Goal: Obtain resource: Download file/media

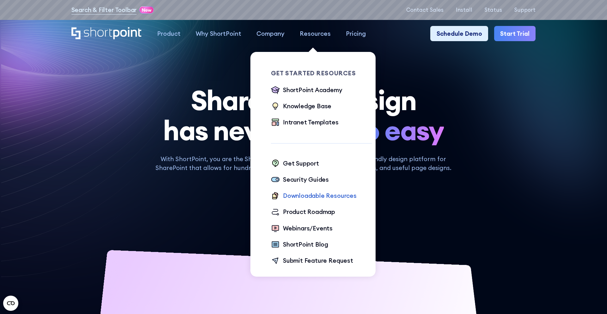
click at [320, 196] on div "Downloadable Resources" at bounding box center [320, 195] width 74 height 9
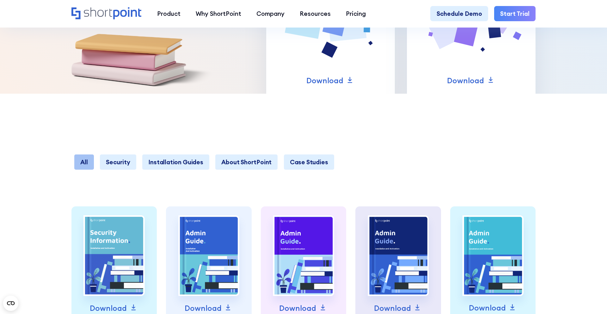
scroll to position [153, 0]
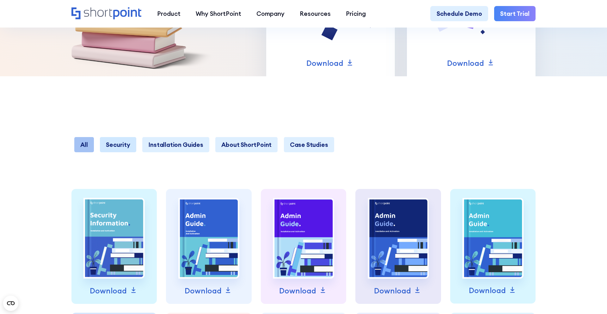
click at [131, 147] on link "Security" at bounding box center [118, 144] width 36 height 15
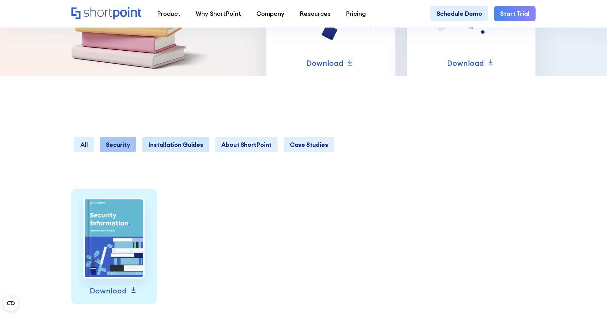
click at [162, 143] on link "Installation Guides" at bounding box center [175, 144] width 67 height 15
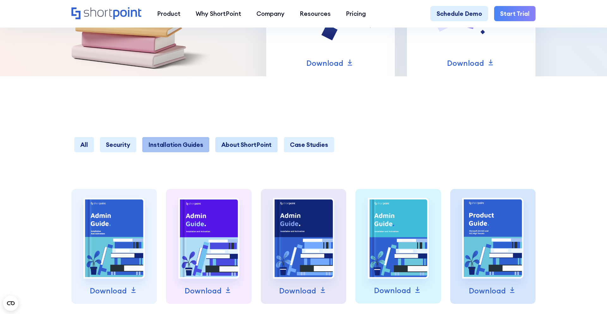
click at [219, 146] on link "About ShortPoint" at bounding box center [246, 144] width 62 height 15
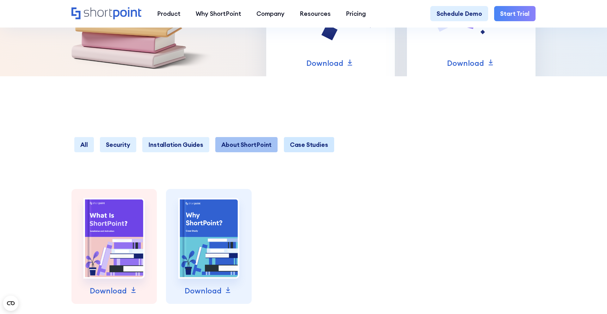
click at [293, 139] on link "Case Studies" at bounding box center [309, 144] width 50 height 15
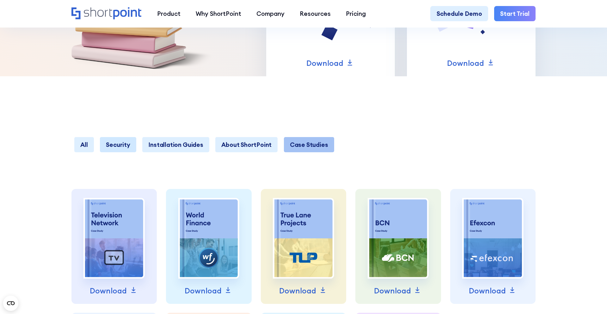
click at [106, 143] on link "Security" at bounding box center [118, 144] width 36 height 15
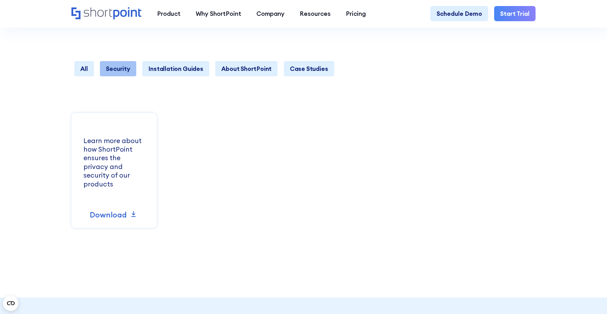
scroll to position [233, 0]
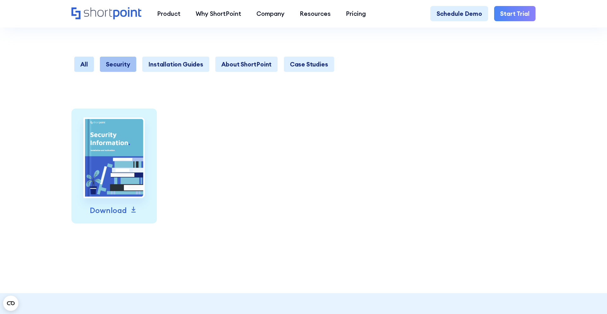
click at [86, 66] on link "All" at bounding box center [84, 64] width 20 height 15
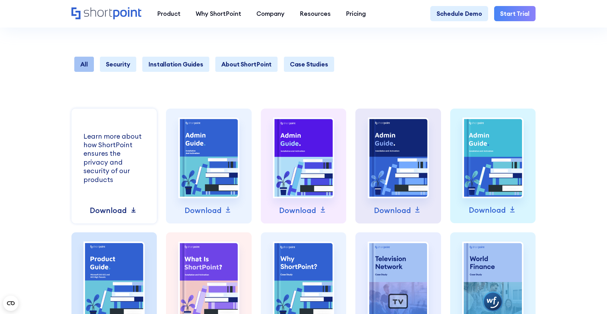
click at [108, 213] on p "Download" at bounding box center [108, 209] width 37 height 11
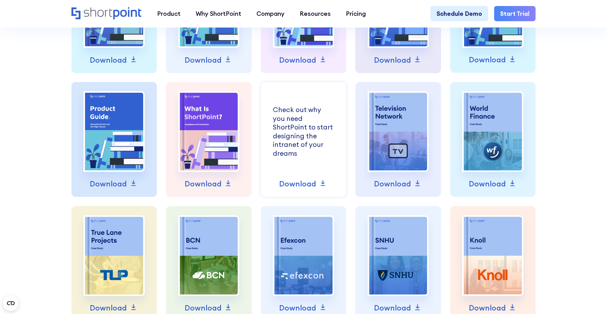
scroll to position [391, 0]
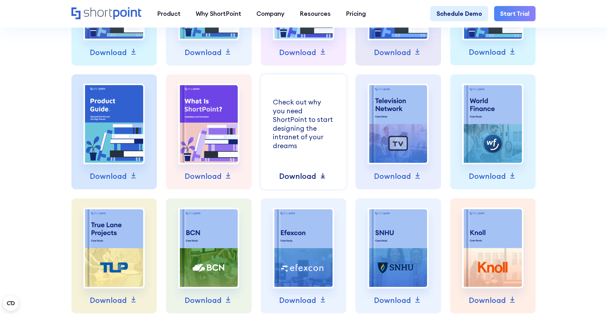
click at [309, 175] on p "Download" at bounding box center [297, 175] width 37 height 11
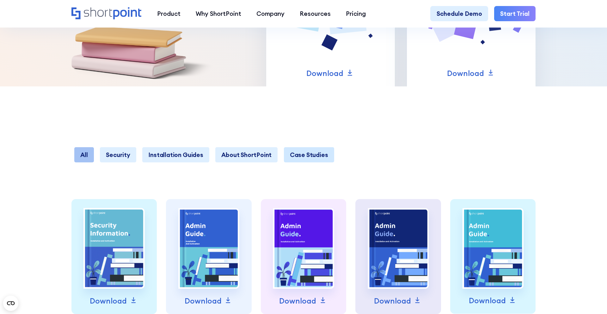
scroll to position [128, 0]
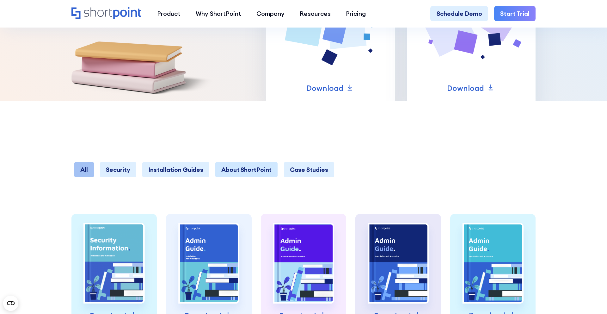
click at [242, 172] on link "About ShortPoint" at bounding box center [246, 169] width 62 height 15
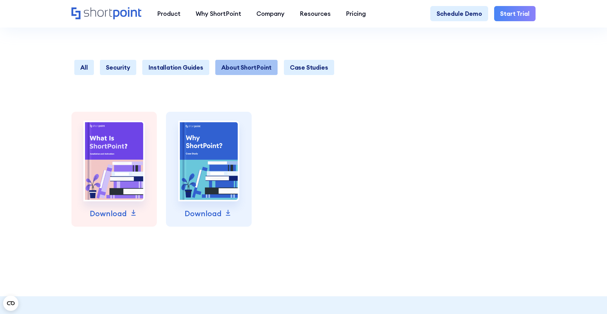
scroll to position [231, 0]
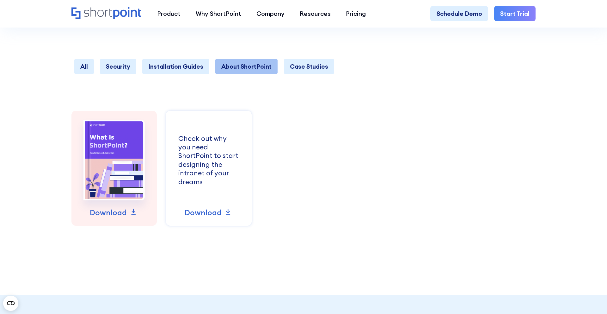
click at [0, 0] on div "Check out why you need ShortPoint to start designing the intranet of your dreams" at bounding box center [0, 0] width 0 height 0
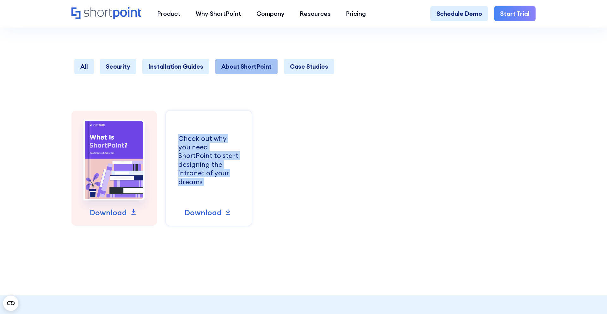
click at [0, 0] on div "Check out why you need ShortPoint to start designing the intranet of your dreams" at bounding box center [0, 0] width 0 height 0
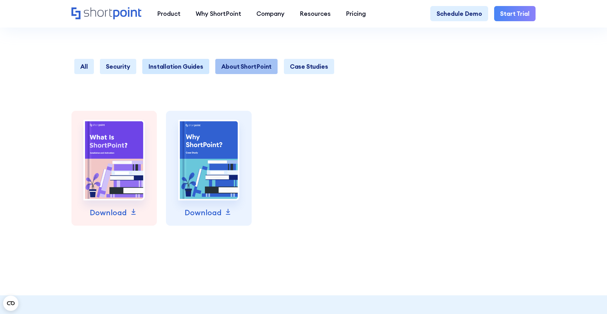
click at [190, 66] on link "Installation Guides" at bounding box center [175, 66] width 67 height 15
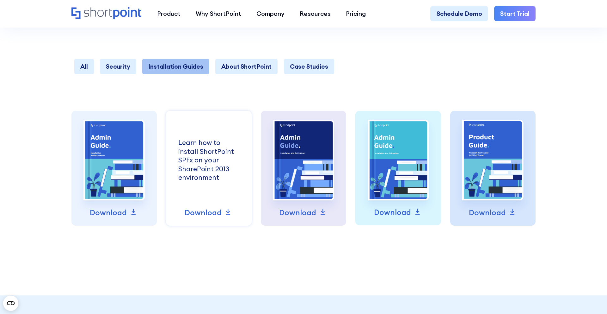
click at [0, 0] on div "Learn how to install ShortPoint SPFx on your SharePoint 2013 environment" at bounding box center [0, 0] width 0 height 0
click at [209, 209] on p "Download" at bounding box center [203, 212] width 37 height 11
